Goal: Register for event/course

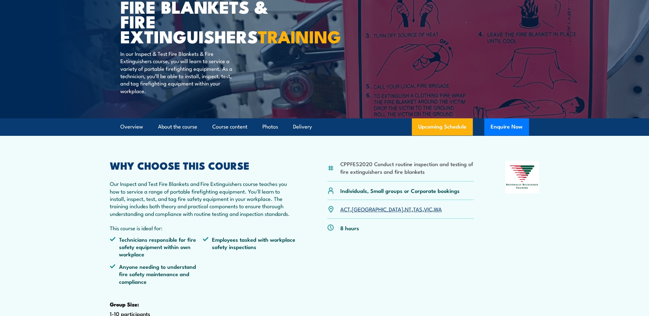
scroll to position [96, 0]
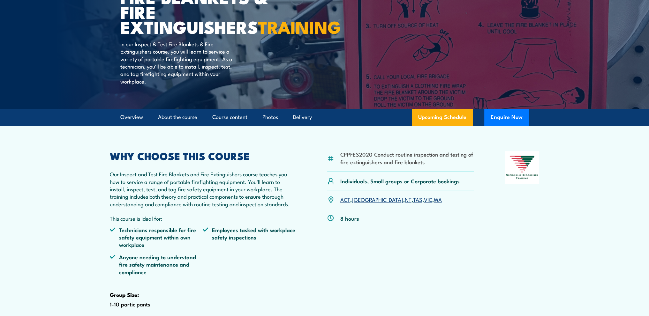
click at [405, 209] on div "ACT , NSW , NT , TAS , VIC , WA" at bounding box center [400, 200] width 147 height 19
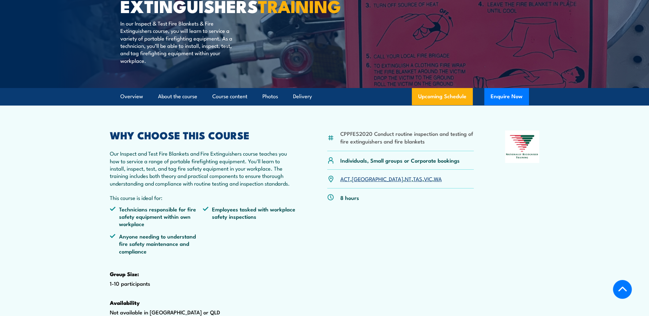
scroll to position [128, 0]
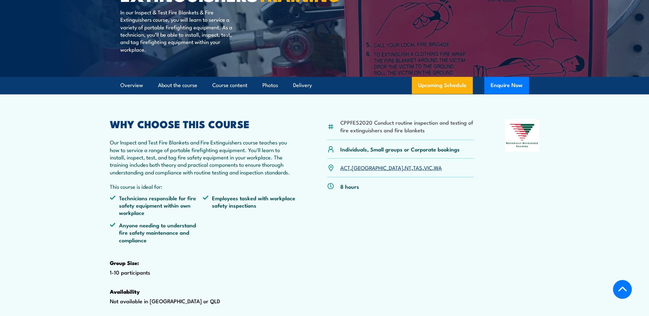
click at [434, 171] on link "WA" at bounding box center [438, 168] width 8 height 8
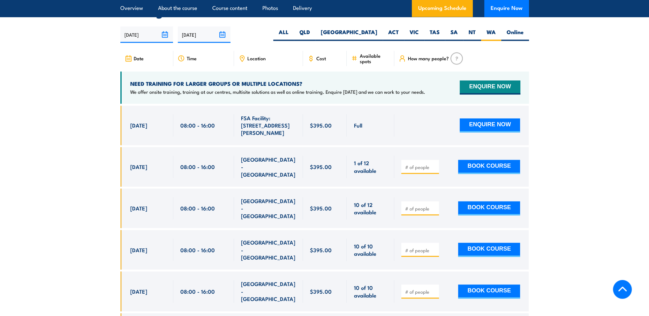
scroll to position [1186, 0]
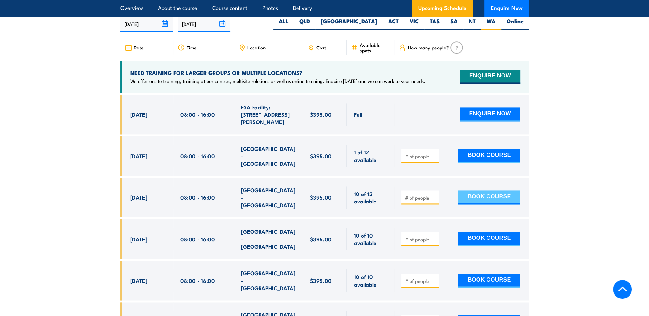
click at [484, 202] on button "BOOK COURSE" at bounding box center [489, 198] width 62 height 14
type input "1"
click at [434, 198] on input "1" at bounding box center [421, 198] width 32 height 6
click at [472, 200] on button "BOOK COURSE" at bounding box center [489, 198] width 62 height 14
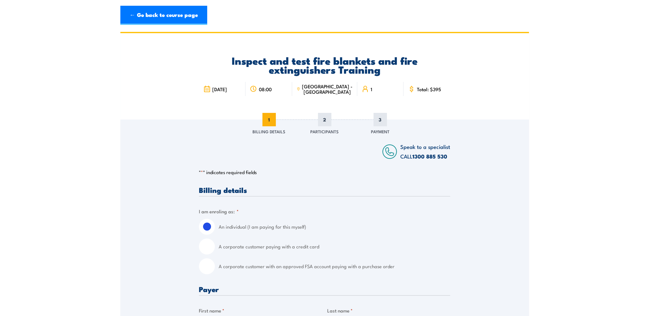
click at [387, 225] on label "An individual (I am paying for this myself)" at bounding box center [334, 227] width 231 height 16
click at [215, 225] on input "An individual (I am paying for this myself)" at bounding box center [207, 227] width 16 height 16
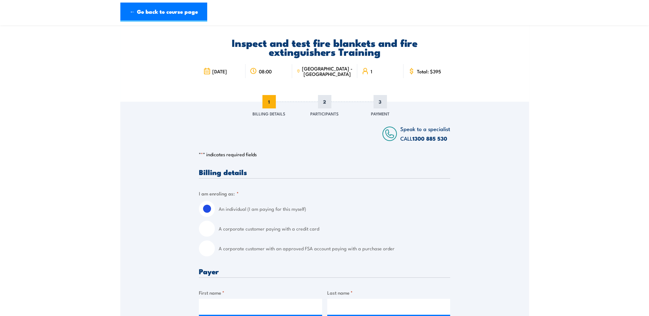
scroll to position [32, 0]
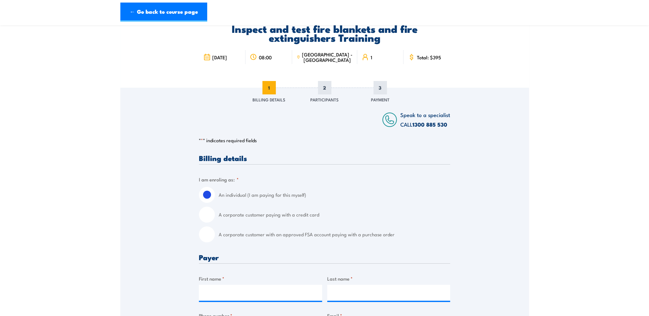
click at [209, 213] on input "A corporate customer paying with a credit card" at bounding box center [207, 215] width 16 height 16
radio input "true"
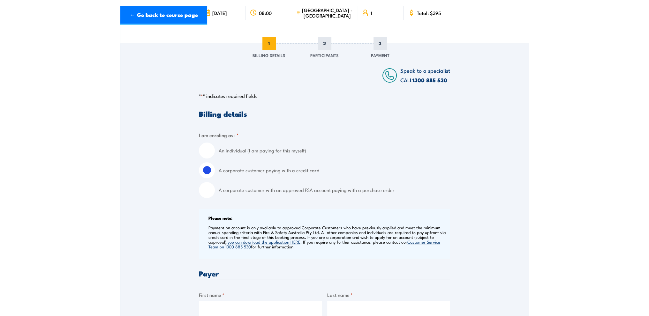
scroll to position [0, 0]
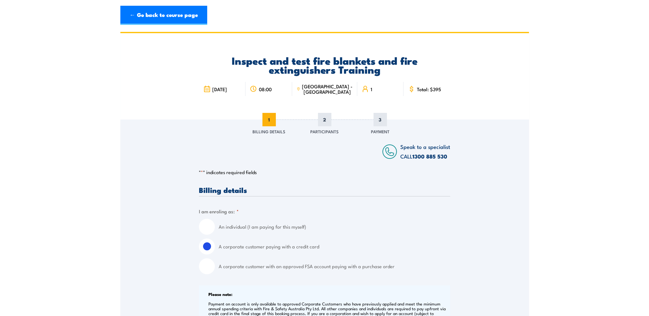
click at [299, 88] on icon at bounding box center [298, 88] width 0 height 0
click at [148, 12] on link "← Go back to course page" at bounding box center [163, 15] width 87 height 19
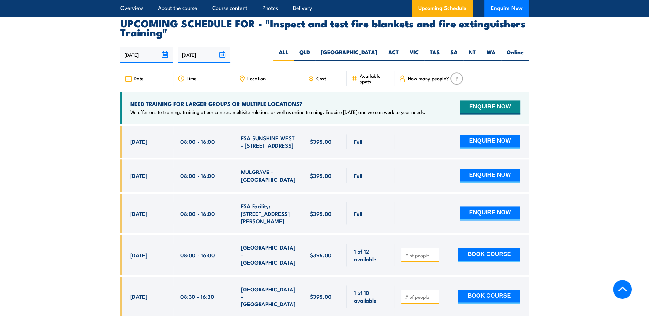
scroll to position [1154, 0]
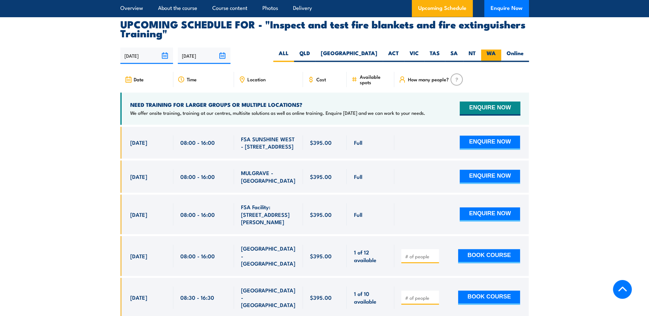
click at [493, 62] on label "WA" at bounding box center [491, 55] width 20 height 12
click at [496, 54] on input "WA" at bounding box center [498, 51] width 4 height 4
radio input "true"
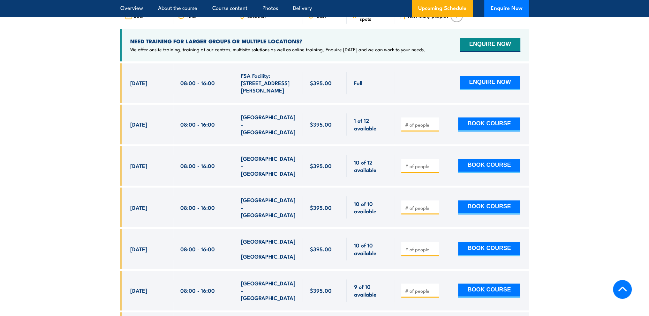
scroll to position [1218, 0]
drag, startPoint x: 130, startPoint y: 130, endPoint x: 379, endPoint y: 261, distance: 281.5
click at [379, 261] on div "Full Full" at bounding box center [324, 274] width 409 height 423
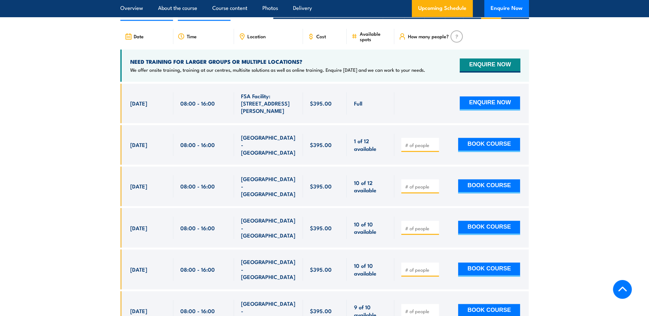
scroll to position [1186, 0]
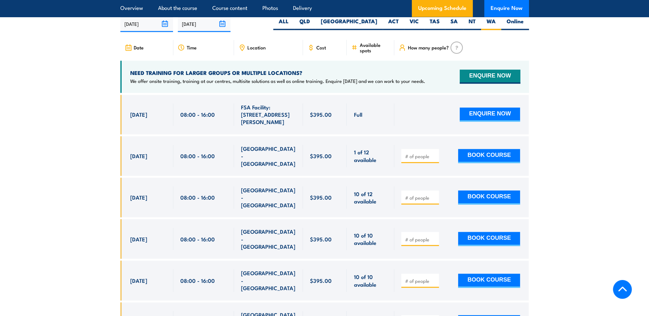
click at [328, 81] on div "NEED TRAINING FOR LARGER GROUPS OR MULTIPLE LOCATIONS? We offer onsite training…" at bounding box center [324, 77] width 409 height 32
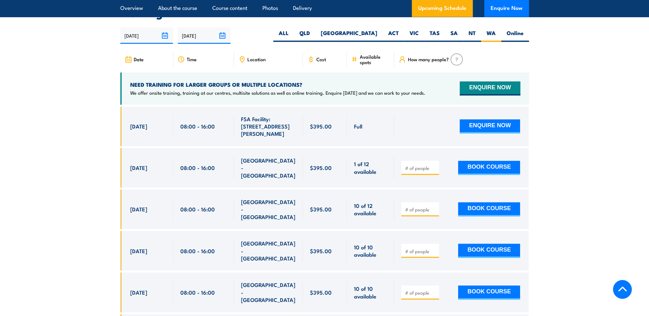
scroll to position [1154, 0]
